Goal: Transaction & Acquisition: Purchase product/service

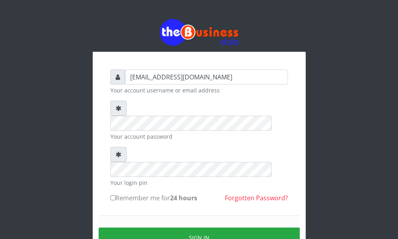
click at [115, 193] on label "Remember me for 24 hours" at bounding box center [153, 197] width 87 height 9
click at [115, 195] on input "Remember me for 24 hours" at bounding box center [112, 197] width 5 height 5
checkbox input "true"
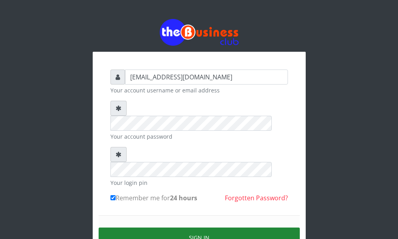
click at [127, 227] on button "Sign in" at bounding box center [199, 237] width 201 height 20
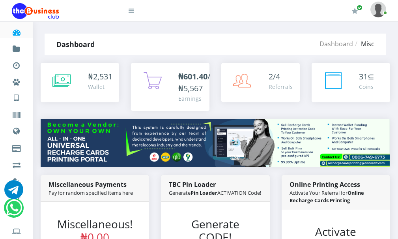
click at [260, 135] on img at bounding box center [215, 143] width 349 height 48
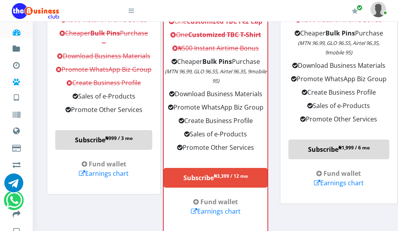
scroll to position [444, 0]
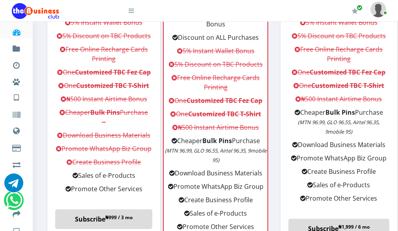
click at [21, 26] on link "Dashboard" at bounding box center [16, 30] width 9 height 19
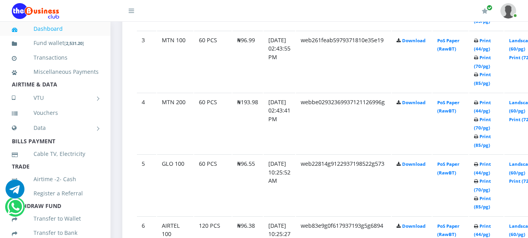
scroll to position [592, 0]
click at [521, 105] on link "Landscape (60/pg)" at bounding box center [521, 106] width 24 height 15
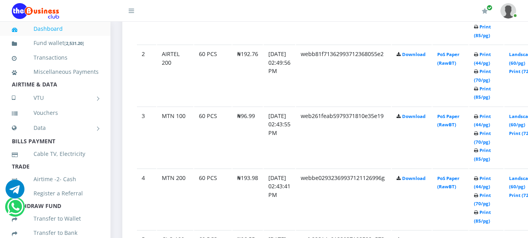
scroll to position [493, 0]
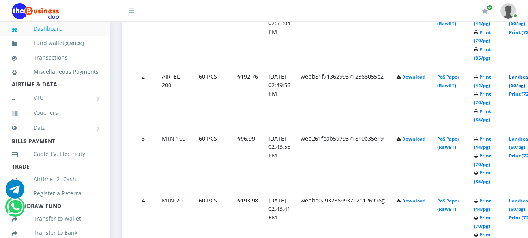
click at [522, 79] on link "Landscape (60/pg)" at bounding box center [521, 81] width 24 height 15
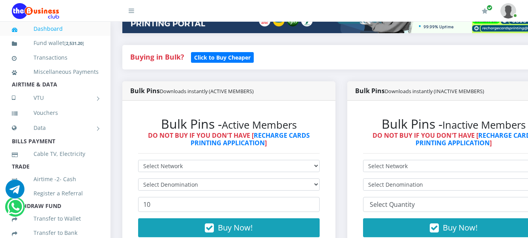
scroll to position [270, 0]
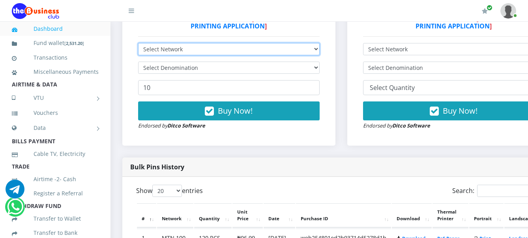
click at [164, 50] on select "Select Network MTN Globacom 9Mobile Airtel" at bounding box center [228, 49] width 181 height 12
select select "Glo"
click at [138, 45] on select "Select Network MTN Globacom 9Mobile Airtel" at bounding box center [228, 49] width 181 height 12
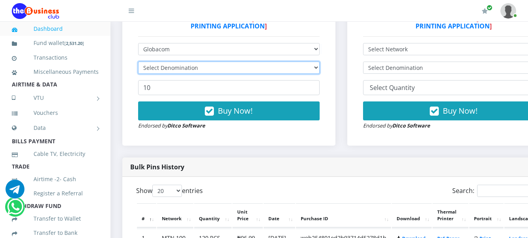
click at [168, 73] on select "Select Denomination" at bounding box center [228, 68] width 181 height 12
select select "482.75-500"
click at [138, 63] on select "Select Denomination Glo NGN100 - ₦96.55 Glo NGN200 - ₦193.10 Glo NGN500 - ₦482.…" at bounding box center [228, 68] width 181 height 12
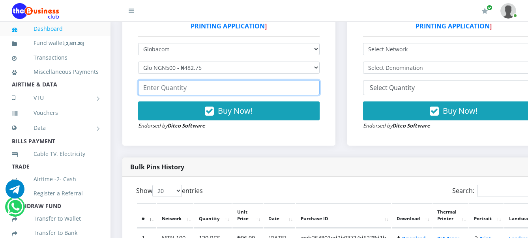
click at [161, 90] on input "number" at bounding box center [228, 87] width 181 height 15
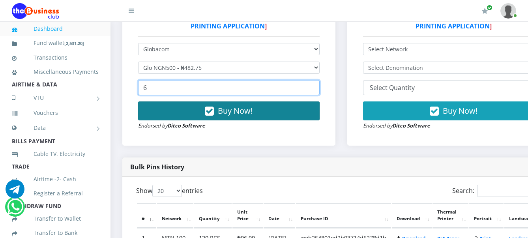
type input "6"
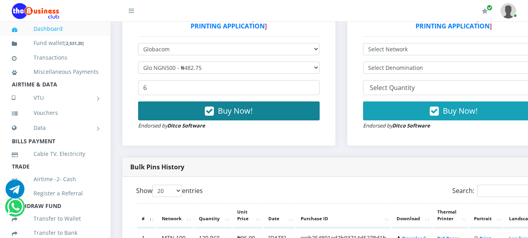
click at [208, 114] on icon "button" at bounding box center [209, 111] width 9 height 8
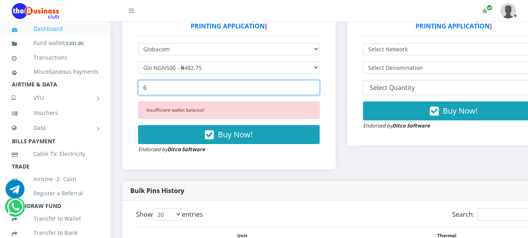
click at [168, 88] on input "6" at bounding box center [228, 87] width 181 height 15
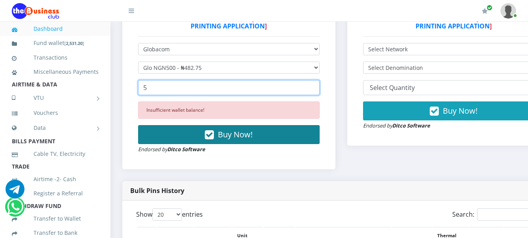
type input "5"
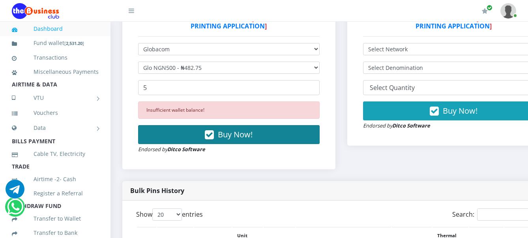
click at [224, 133] on span "Buy Now!" at bounding box center [235, 134] width 35 height 11
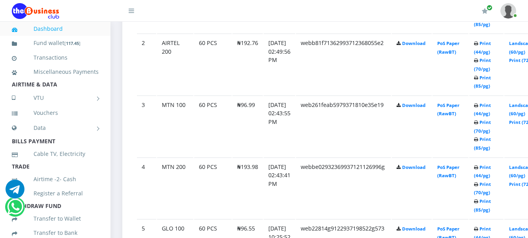
scroll to position [566, 0]
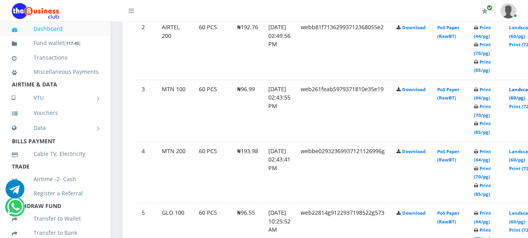
click at [525, 90] on link "Landscape (60/pg)" at bounding box center [521, 93] width 24 height 15
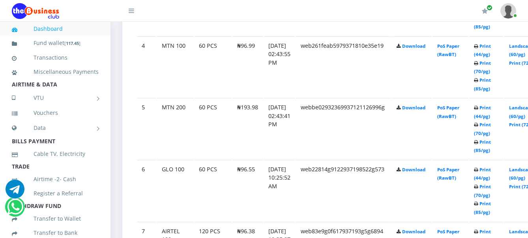
scroll to position [665, 0]
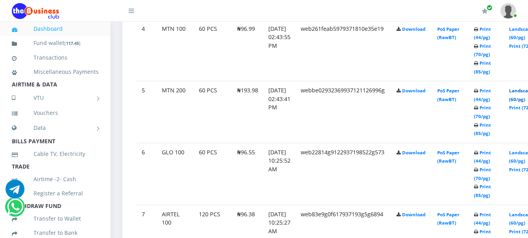
click at [525, 92] on link "Landscape (60/pg)" at bounding box center [521, 95] width 24 height 15
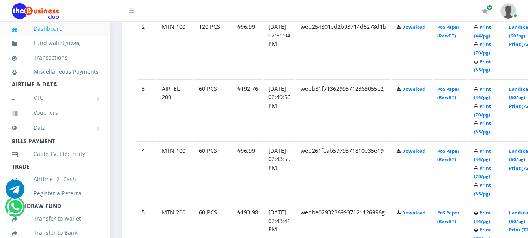
scroll to position [517, 0]
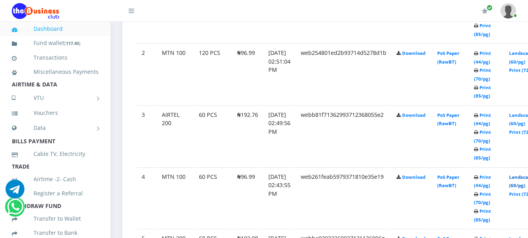
click at [521, 178] on link "Landscape (60/pg)" at bounding box center [521, 181] width 24 height 15
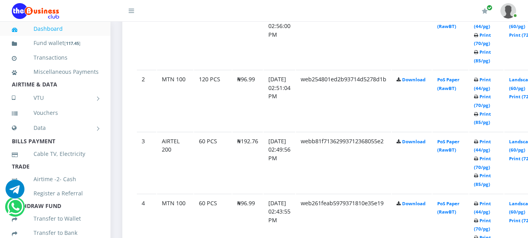
scroll to position [467, 0]
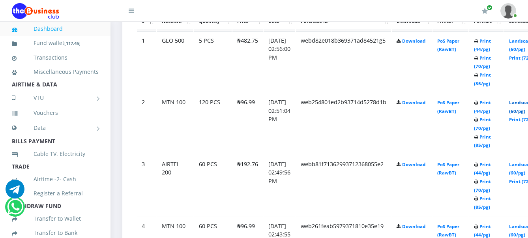
click at [524, 104] on link "Landscape (60/pg)" at bounding box center [521, 106] width 24 height 15
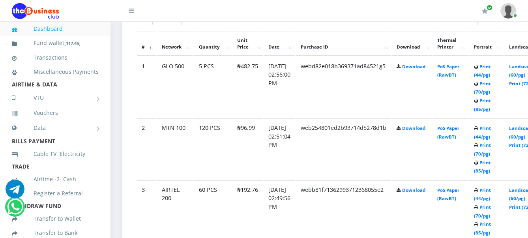
scroll to position [467, 0]
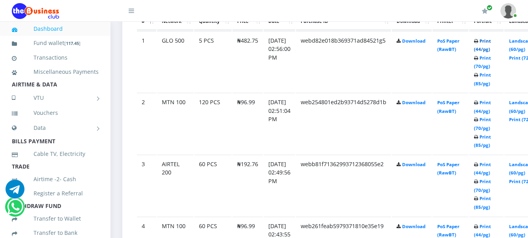
click at [491, 42] on link "Print (44/pg)" at bounding box center [482, 45] width 17 height 15
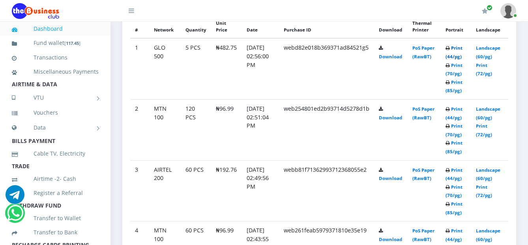
scroll to position [434, 0]
click at [460, 46] on link "Print (44/pg)" at bounding box center [453, 52] width 17 height 15
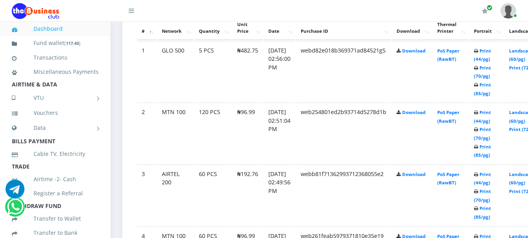
scroll to position [442, 0]
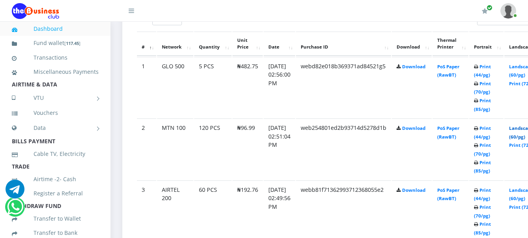
click at [525, 129] on link "Landscape (60/pg)" at bounding box center [521, 132] width 24 height 15
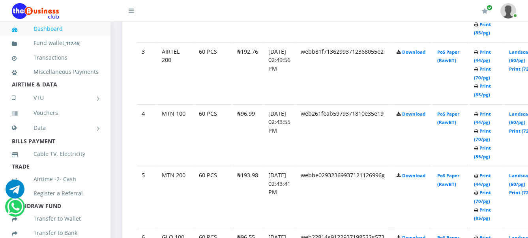
scroll to position [600, 0]
